Goal: Information Seeking & Learning: Learn about a topic

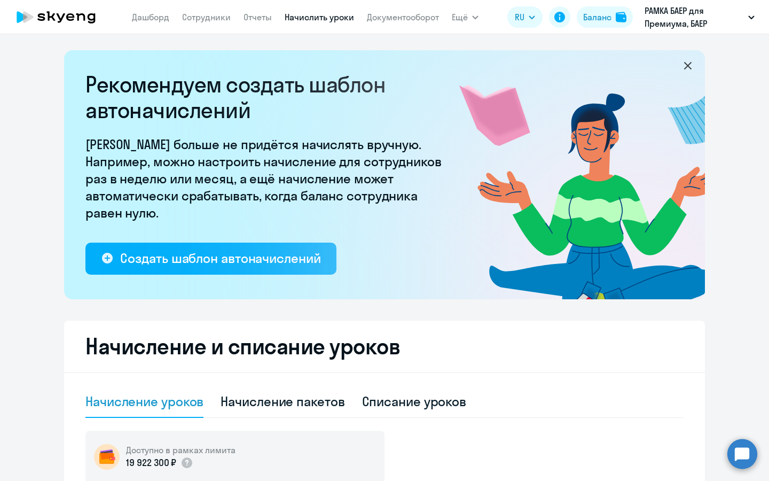
select select "10"
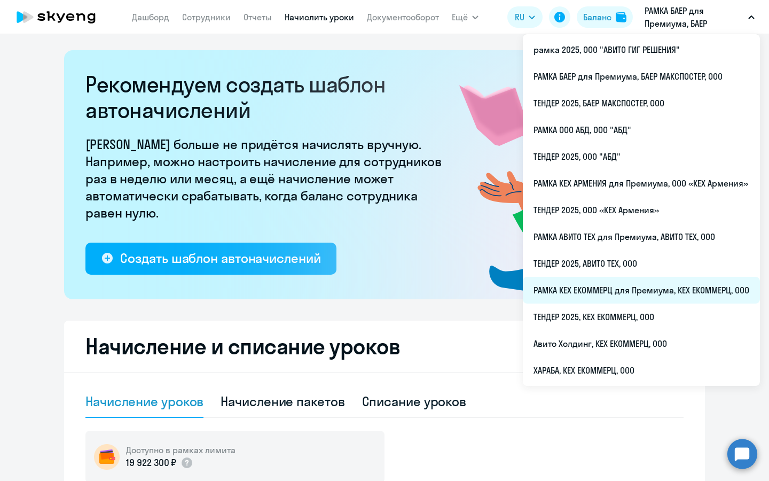
click at [605, 289] on li "РАМКА КЕХ ЕКОММЕРЦ для Премиума, КЕХ ЕКОММЕРЦ, ООО" at bounding box center [641, 290] width 237 height 27
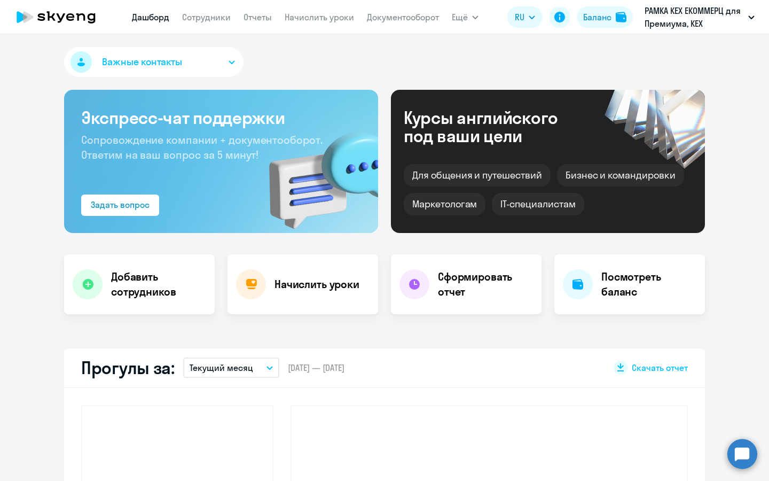
select select "30"
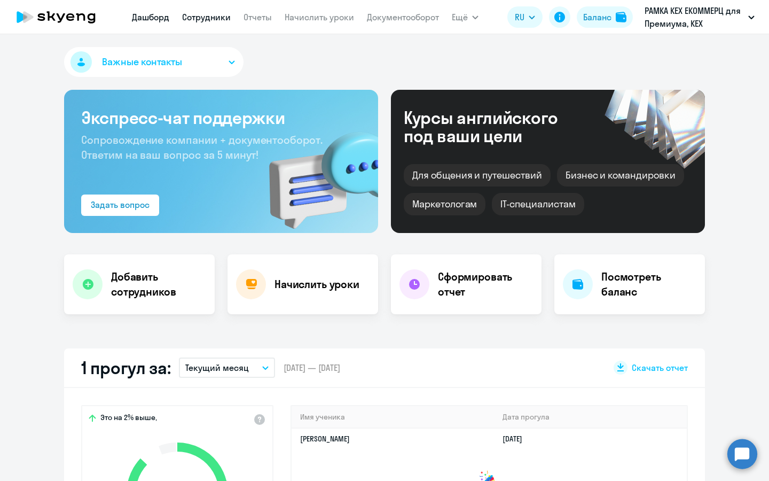
click at [207, 17] on link "Сотрудники" at bounding box center [206, 17] width 49 height 11
select select "30"
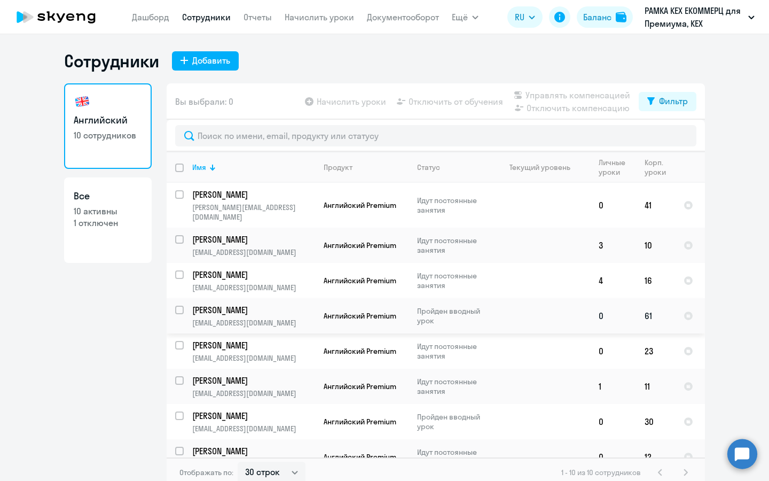
click at [247, 318] on p "[EMAIL_ADDRESS][DOMAIN_NAME]" at bounding box center [253, 323] width 122 height 10
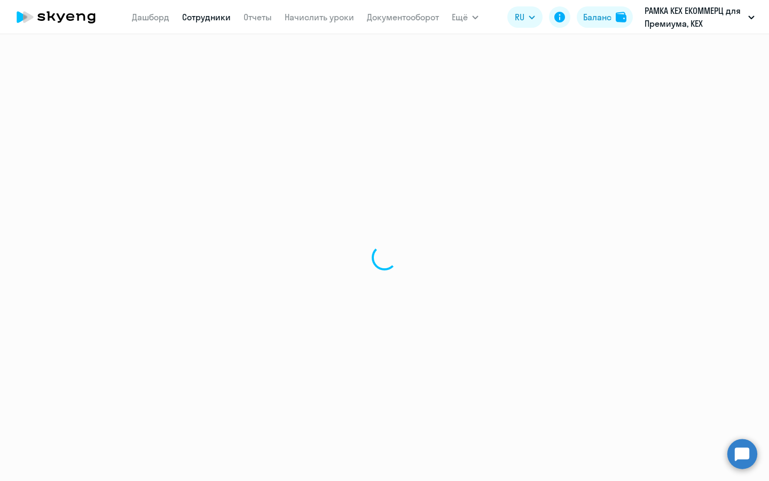
select select "english"
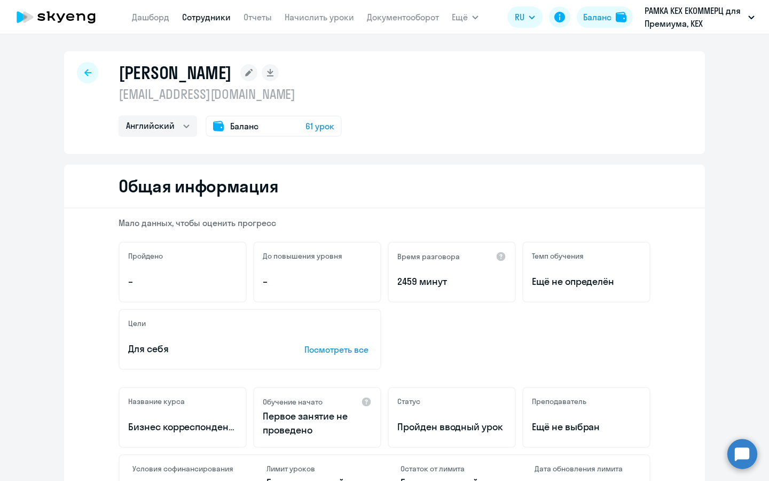
click at [318, 124] on span "61 урок" at bounding box center [319, 126] width 29 height 13
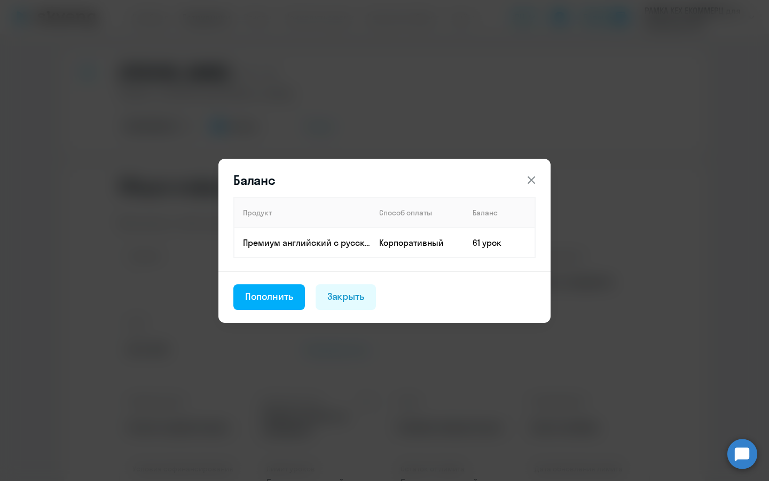
click at [391, 124] on div "Баланс Продукт Способ оплаты Баланс Премиум английский с русскоговорящим препод…" at bounding box center [384, 240] width 517 height 299
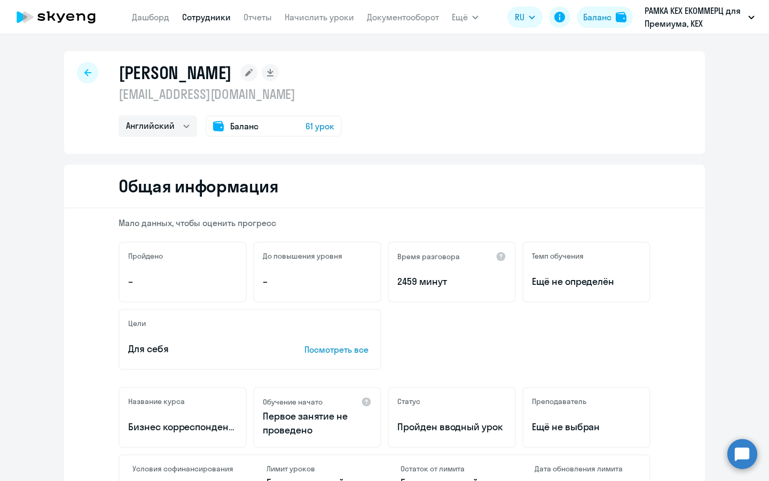
click at [74, 22] on icon at bounding box center [56, 17] width 94 height 27
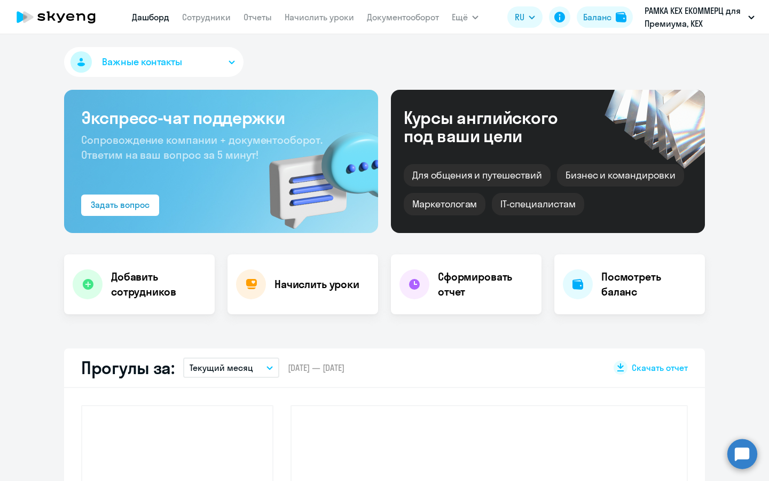
select select "30"
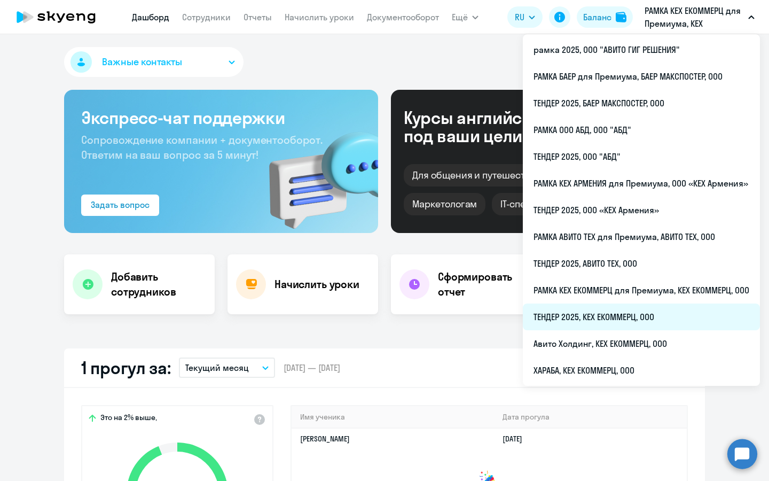
click at [547, 309] on li "ТЕНДЕР 2025, КЕХ ЕКОММЕРЦ, ООО" at bounding box center [641, 316] width 237 height 27
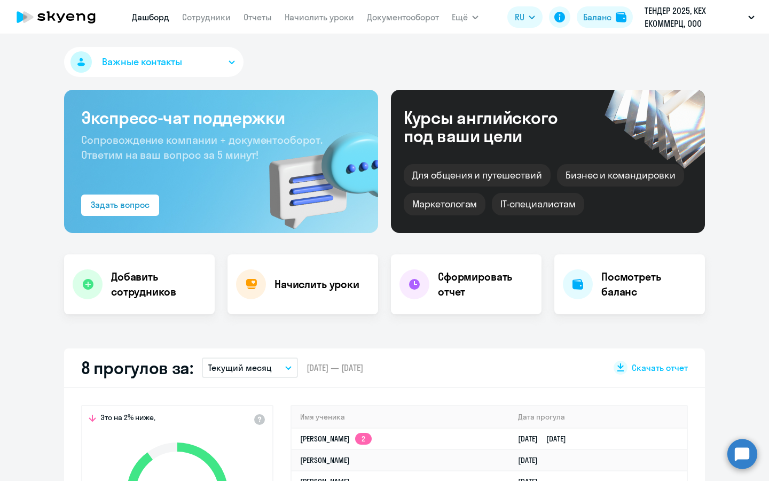
click at [191, 23] on nav "[PERSON_NAME] Отчеты Начислить уроки Документооборот" at bounding box center [285, 16] width 307 height 21
click at [194, 19] on link "Сотрудники" at bounding box center [206, 17] width 49 height 11
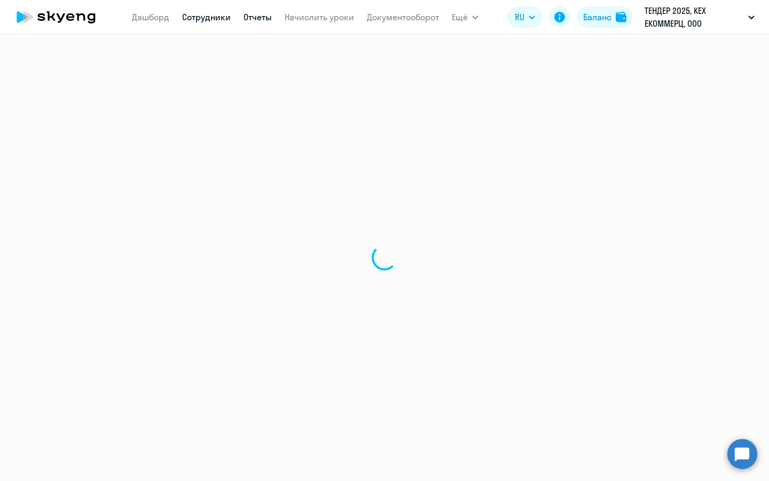
select select "30"
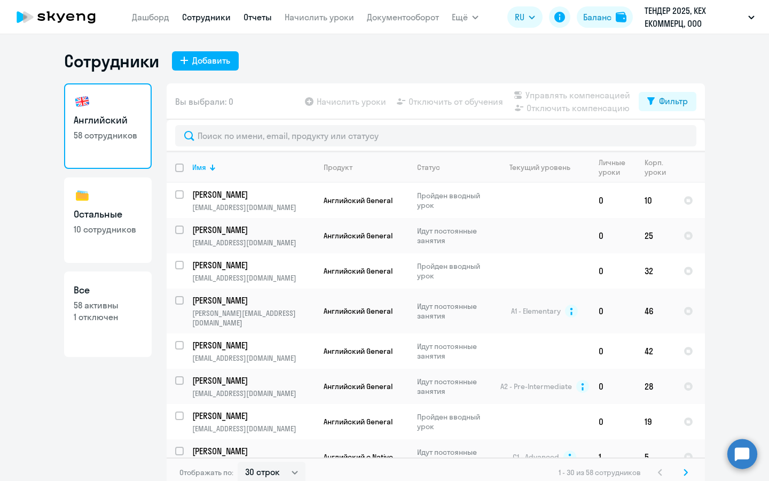
click at [256, 18] on link "Отчеты" at bounding box center [258, 17] width 28 height 11
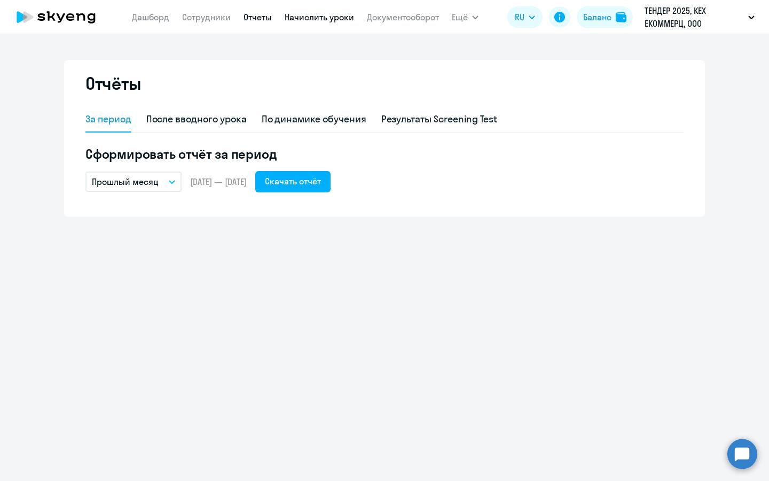
click at [307, 19] on link "Начислить уроки" at bounding box center [319, 17] width 69 height 11
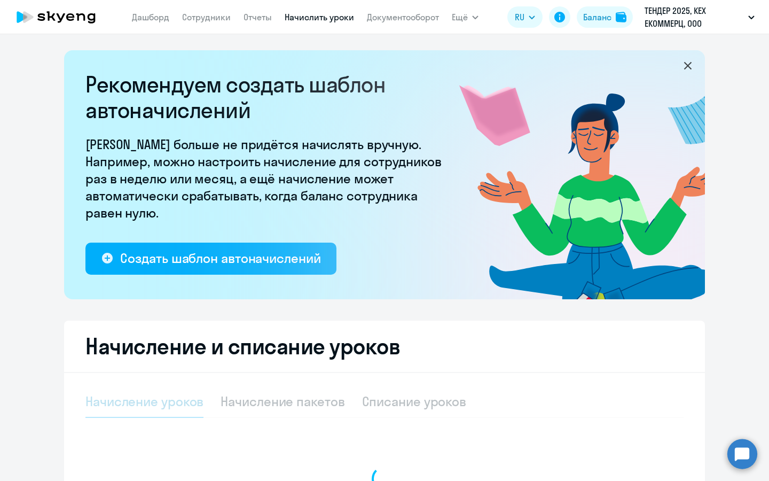
select select "10"
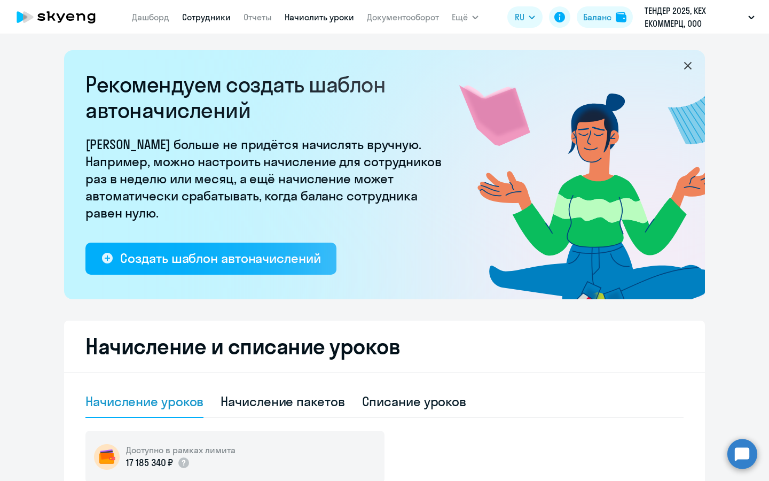
click at [216, 20] on link "Сотрудники" at bounding box center [206, 17] width 49 height 11
select select "30"
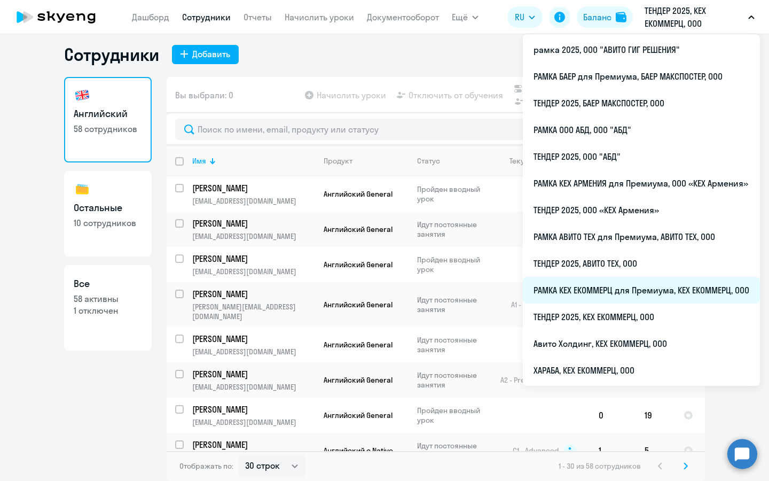
click at [608, 292] on li "РАМКА КЕХ ЕКОММЕРЦ для Премиума, КЕХ ЕКОММЕРЦ, ООО" at bounding box center [641, 290] width 237 height 27
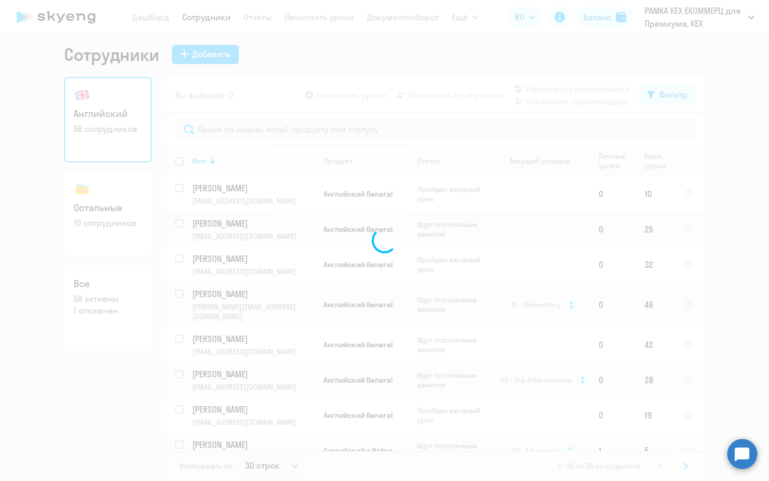
select select "30"
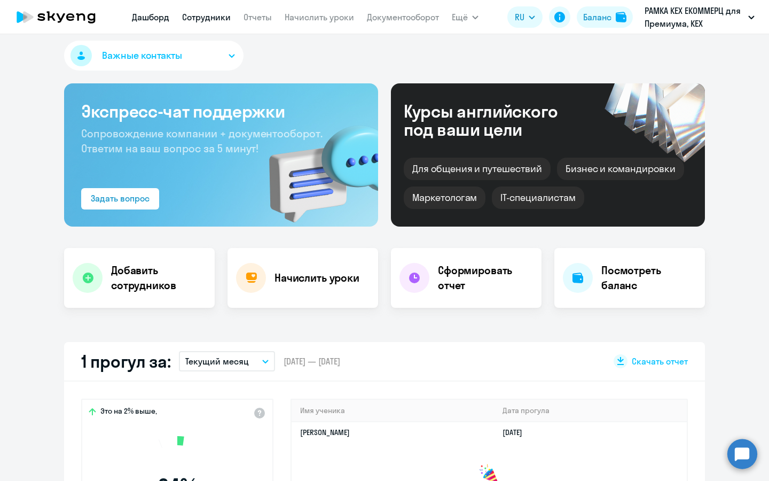
click at [206, 21] on link "Сотрудники" at bounding box center [206, 17] width 49 height 11
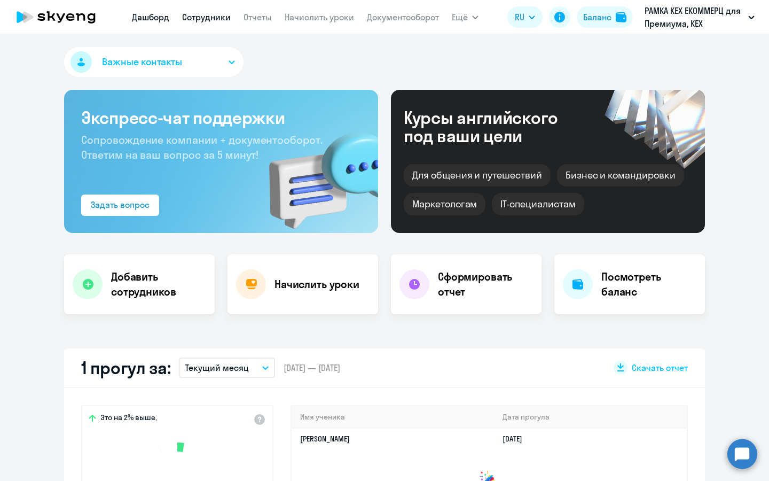
select select "30"
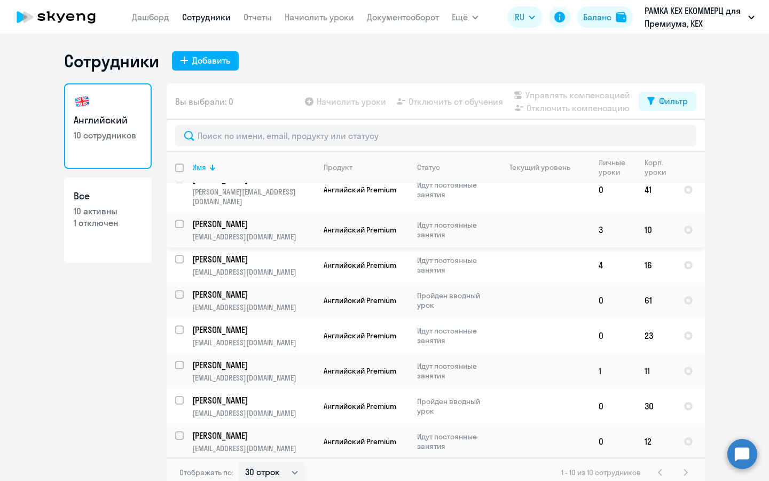
scroll to position [75, 0]
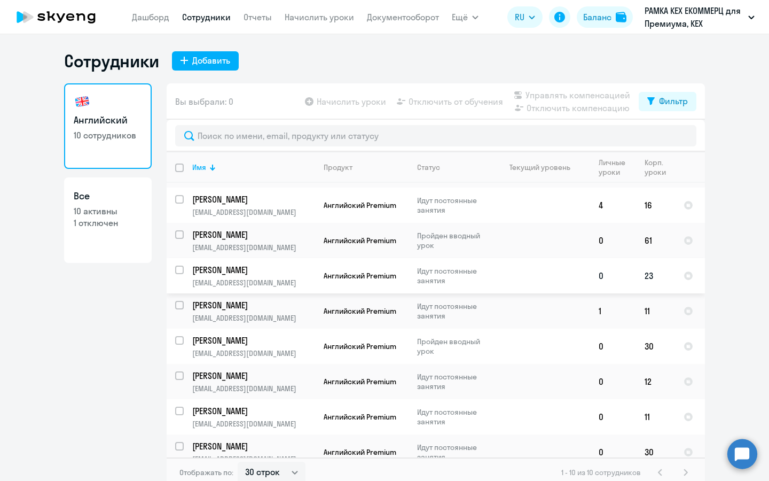
click at [234, 266] on td "[PERSON_NAME] [EMAIL_ADDRESS][DOMAIN_NAME]" at bounding box center [249, 275] width 131 height 35
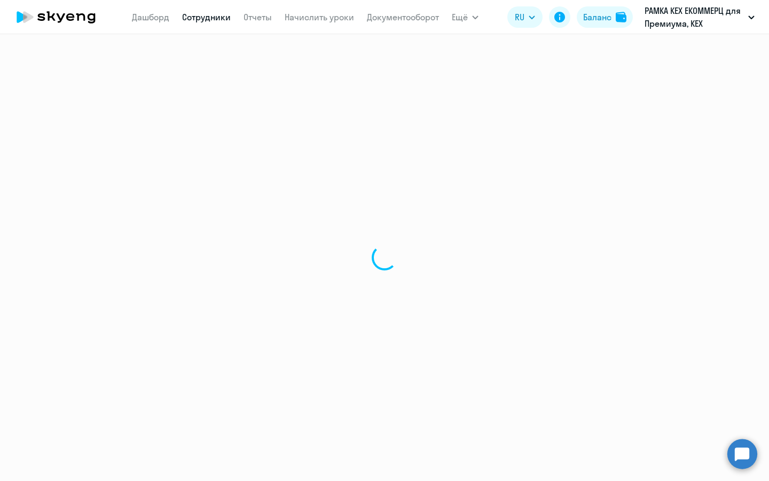
select select "english"
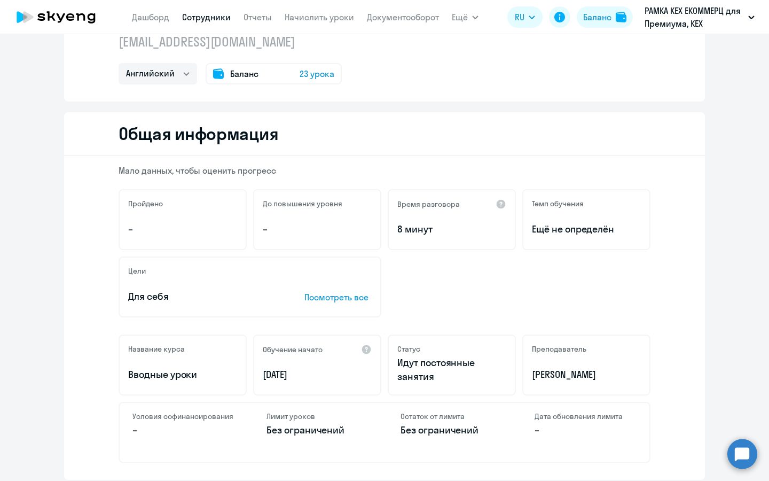
scroll to position [55, 0]
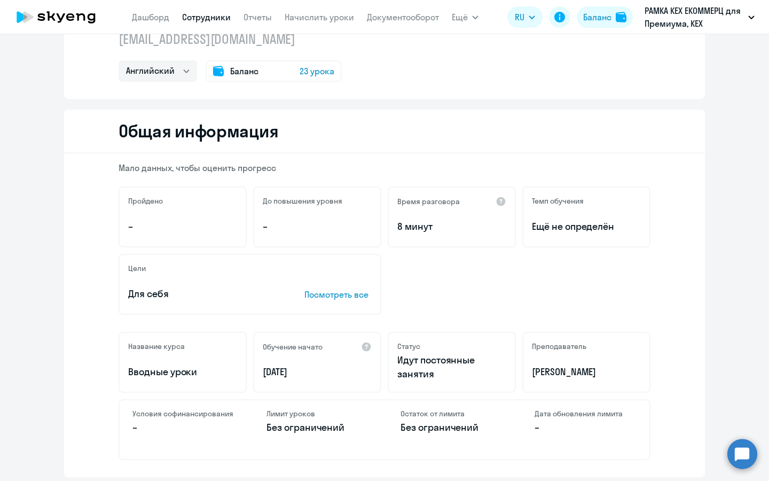
click at [318, 298] on p "Посмотреть все" at bounding box center [337, 294] width 67 height 13
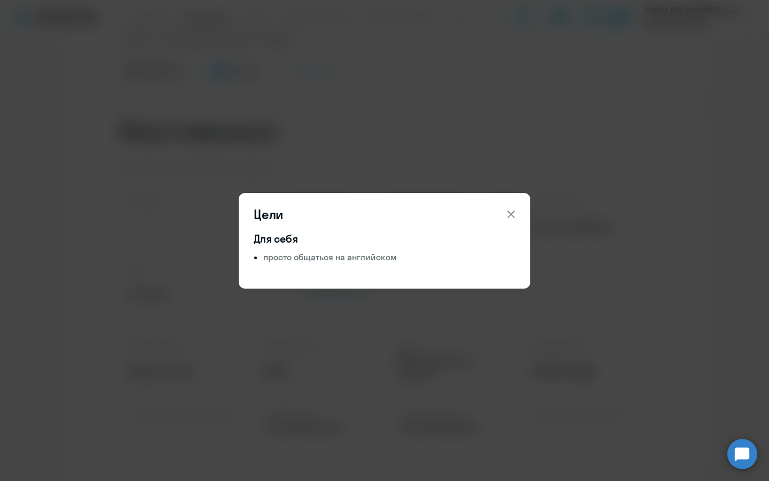
click at [456, 150] on div "Цели Для себя просто общаться на английском" at bounding box center [384, 240] width 517 height 299
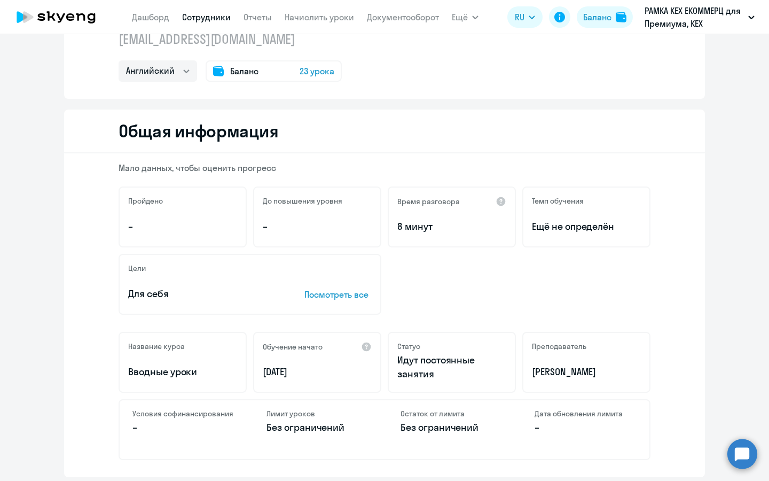
click at [360, 297] on p "Посмотреть все" at bounding box center [337, 294] width 67 height 13
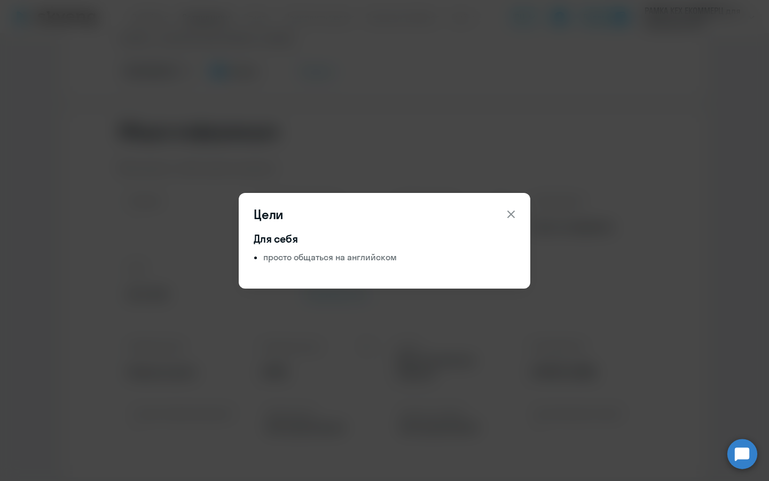
click at [339, 153] on div "Цели Для себя просто общаться на английском" at bounding box center [384, 240] width 517 height 299
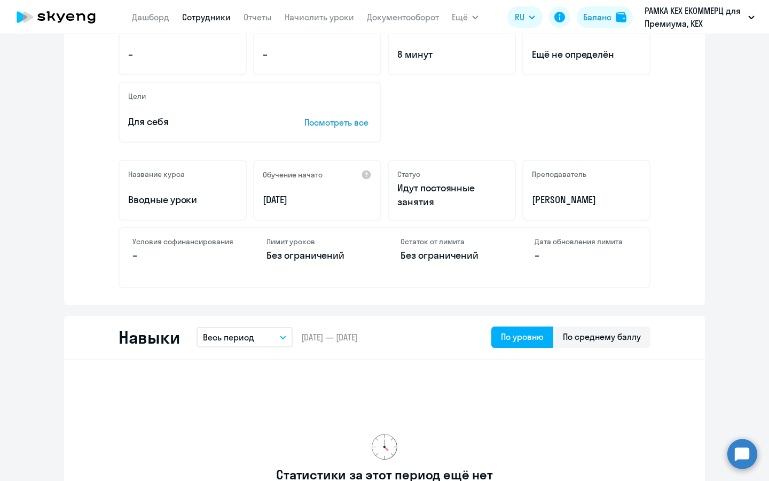
scroll to position [0, 0]
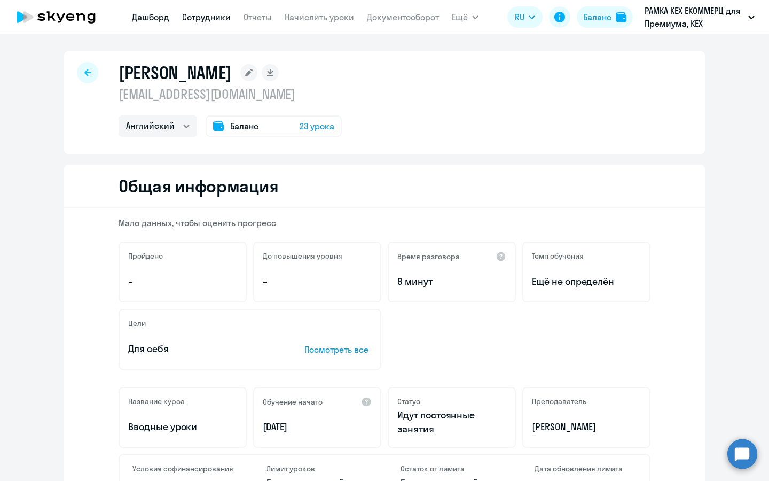
click at [154, 17] on link "Дашборд" at bounding box center [150, 17] width 37 height 11
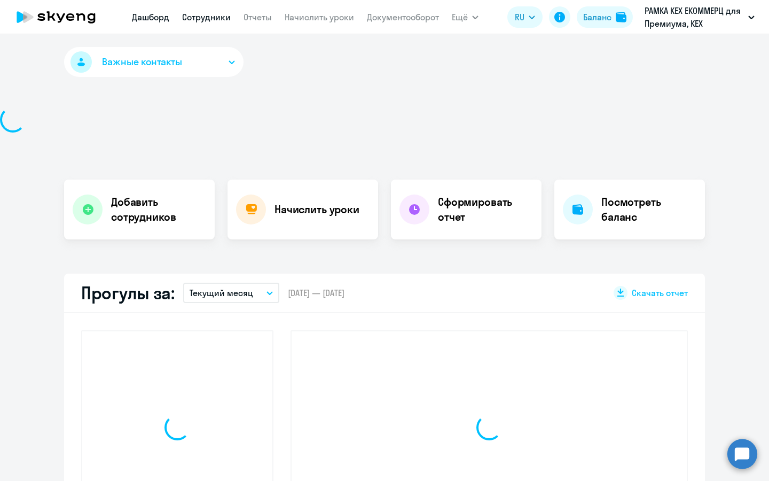
select select "30"
